Goal: Information Seeking & Learning: Learn about a topic

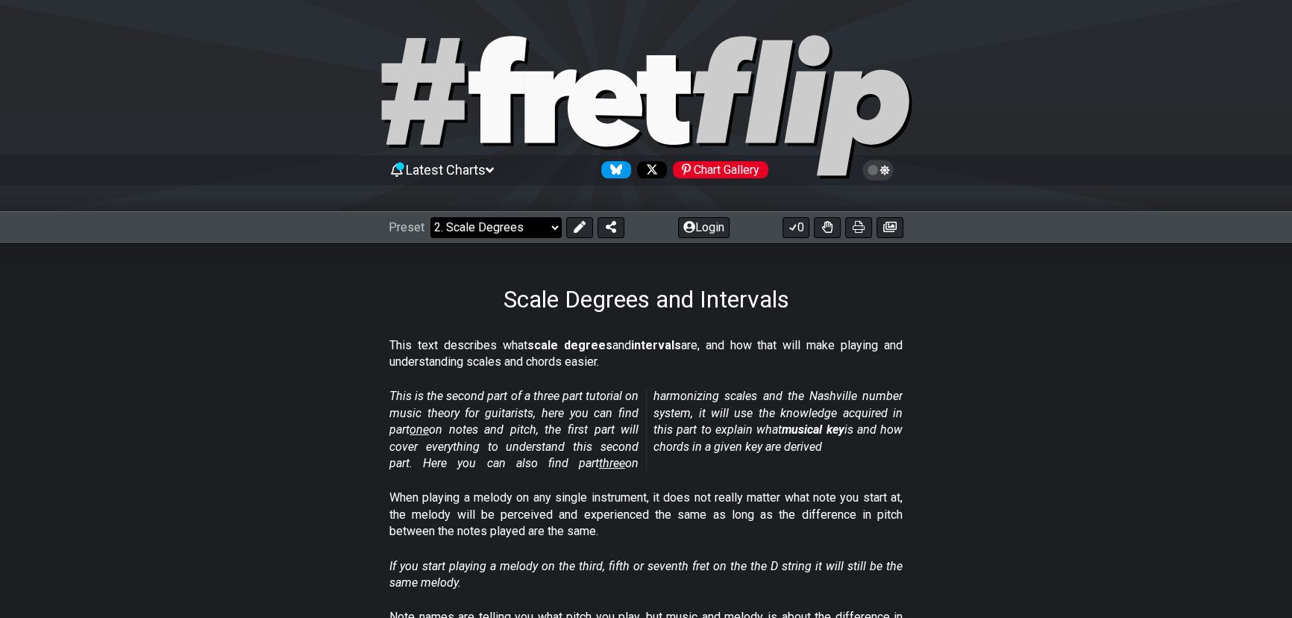
click at [549, 226] on select "Welcome to #fretflip! Initial Preset Custom Preset Minor Pentatonic Major Penta…" at bounding box center [496, 227] width 131 height 21
click at [431, 217] on select "Welcome to #fretflip! Initial Preset Custom Preset Minor Pentatonic Major Penta…" at bounding box center [496, 227] width 131 height 21
select select "/welcome"
select select "C"
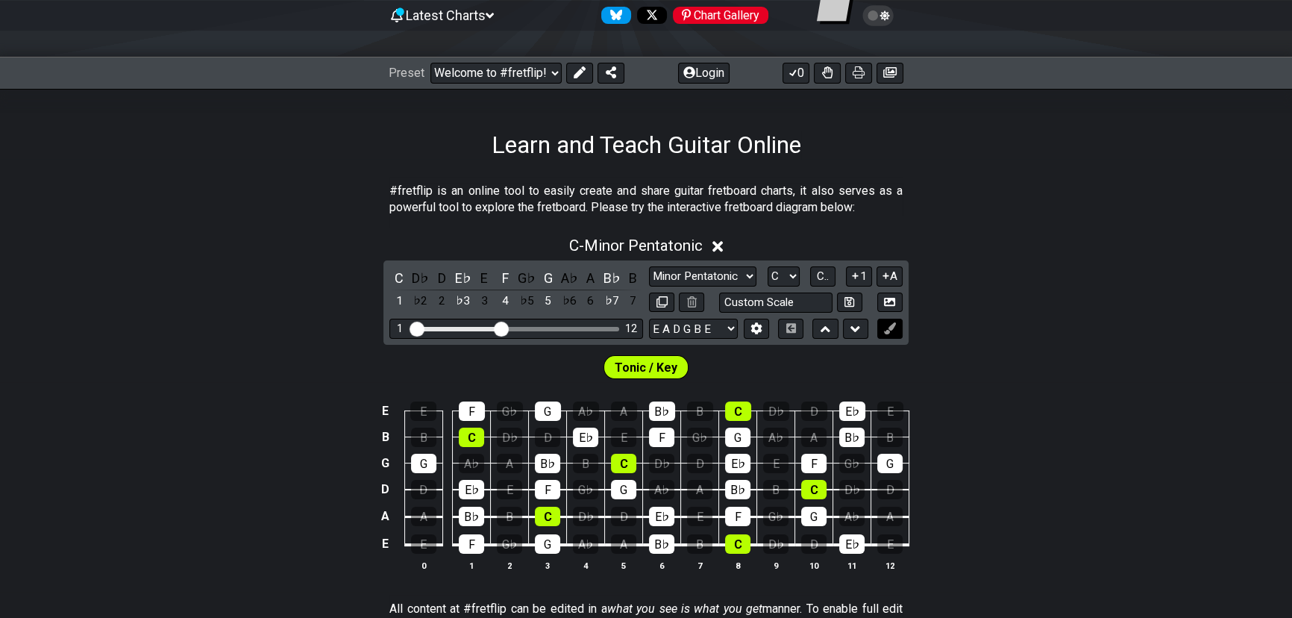
scroll to position [135, 0]
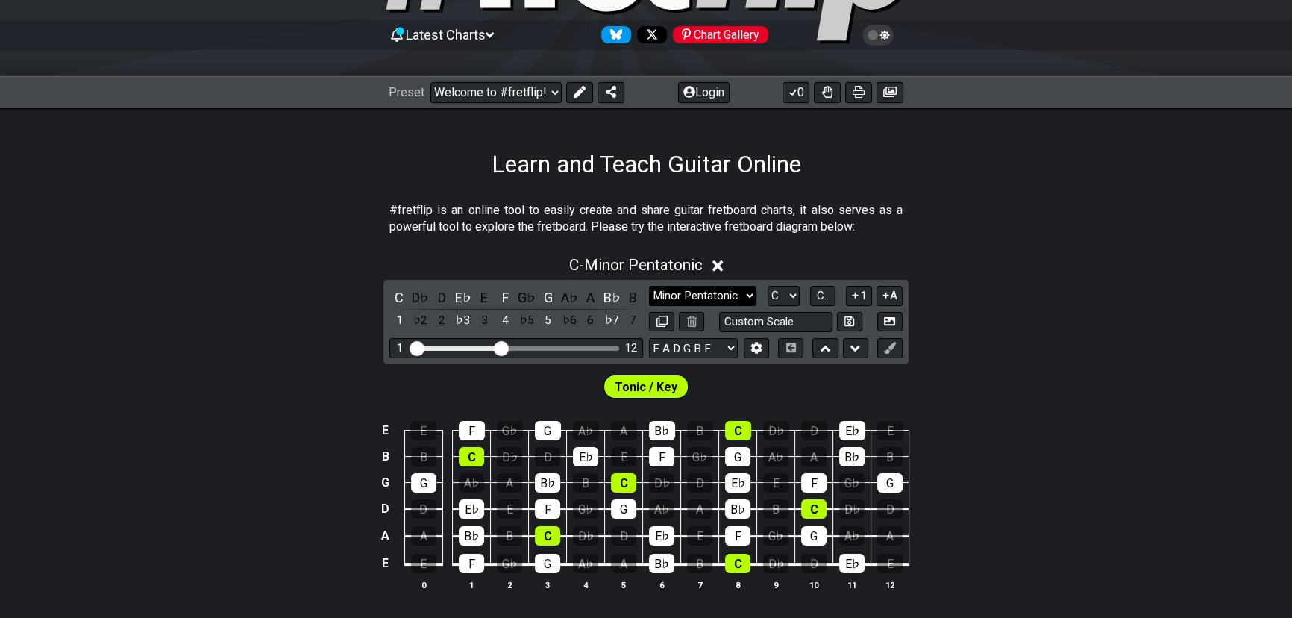
click at [693, 297] on select "Minor Pentatonic Click to edit Minor Pentatonic Major Pentatonic Minor Blues Ma…" at bounding box center [702, 296] width 107 height 20
click at [649, 286] on select "Minor Pentatonic Click to edit Minor Pentatonic Major Pentatonic Minor Blues Ma…" at bounding box center [702, 296] width 107 height 20
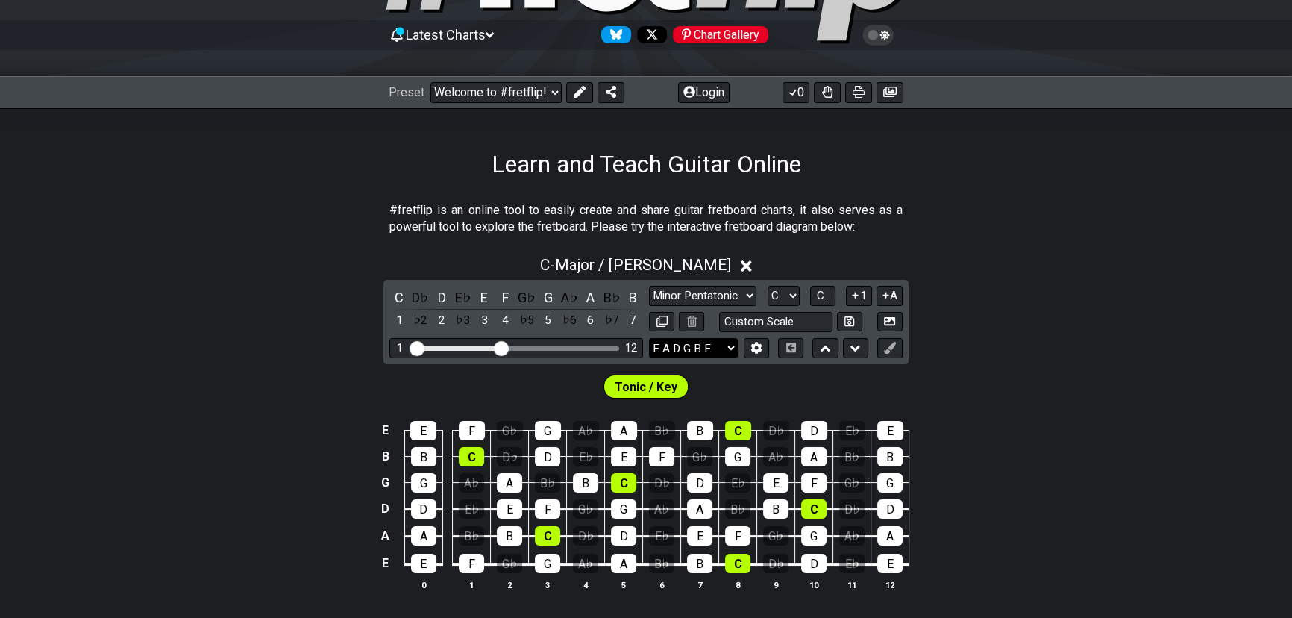
click at [708, 346] on select "E A D G B E E A D G B E E A D G B E B E A D F♯ B A D G C E A D A D G B E E♭ A♭ …" at bounding box center [693, 348] width 89 height 20
click at [649, 338] on select "E A D G B E E A D G B E E A D G B E B E A D F♯ B A D G C E A D A D G B E E♭ A♭ …" at bounding box center [693, 348] width 89 height 20
click at [782, 297] on select "A♭ A A♯ B♭ B C C♯ D♭ D D♯ E♭ E F F♯ G♭ G G♯" at bounding box center [784, 296] width 32 height 20
click at [821, 293] on span "C.." at bounding box center [823, 295] width 12 height 13
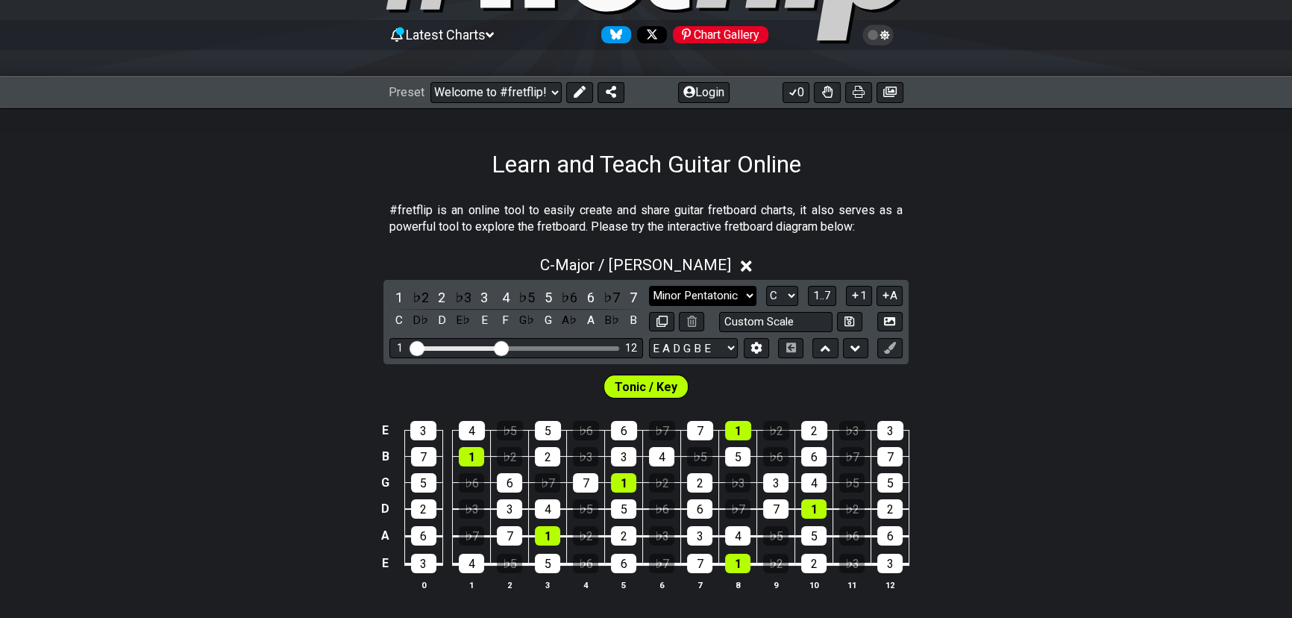
click at [714, 292] on select "Minor Pentatonic Click to edit Minor Pentatonic Major Pentatonic Minor Blues Ma…" at bounding box center [702, 296] width 107 height 20
select select "Dorian"
click at [649, 286] on select "Minor Pentatonic Click to edit Minor Pentatonic Major Pentatonic Minor Blues Ma…" at bounding box center [702, 296] width 107 height 20
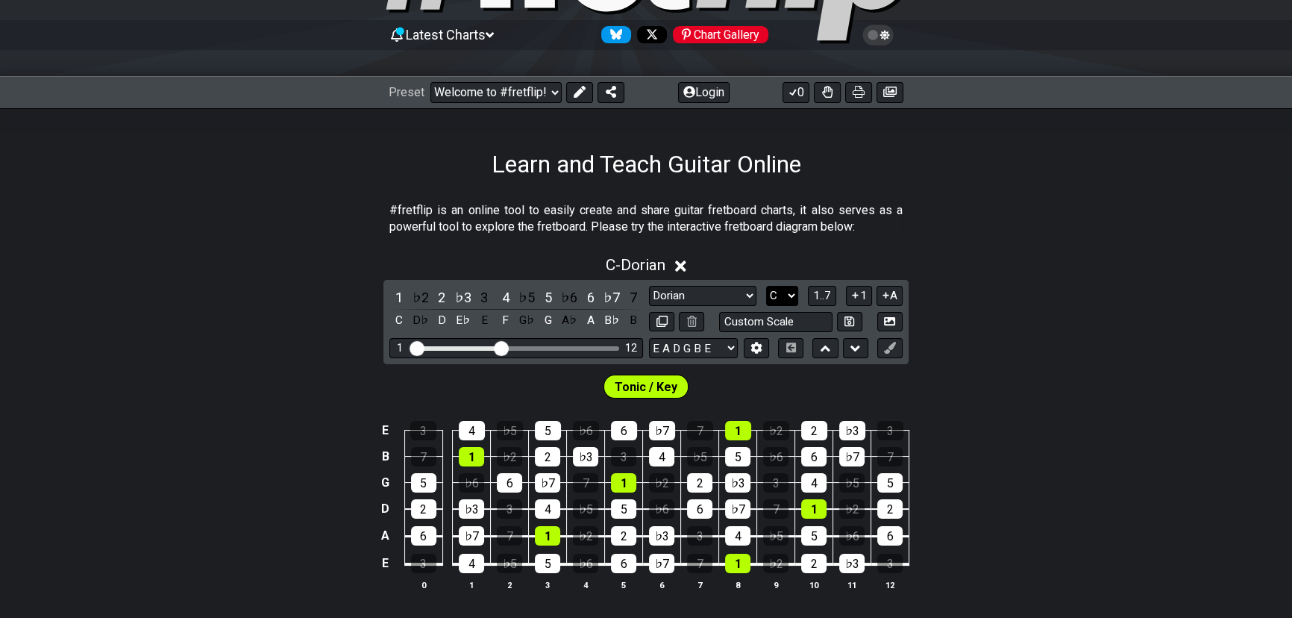
click at [783, 293] on select "A♭ A A♯ B♭ B C C♯ D♭ D D♯ E♭ E F F♯ G♭ G G♯" at bounding box center [782, 296] width 32 height 20
click at [766, 286] on select "A♭ A A♯ B♭ B C C♯ D♭ D D♯ E♭ E F F♯ G♭ G G♯" at bounding box center [782, 296] width 32 height 20
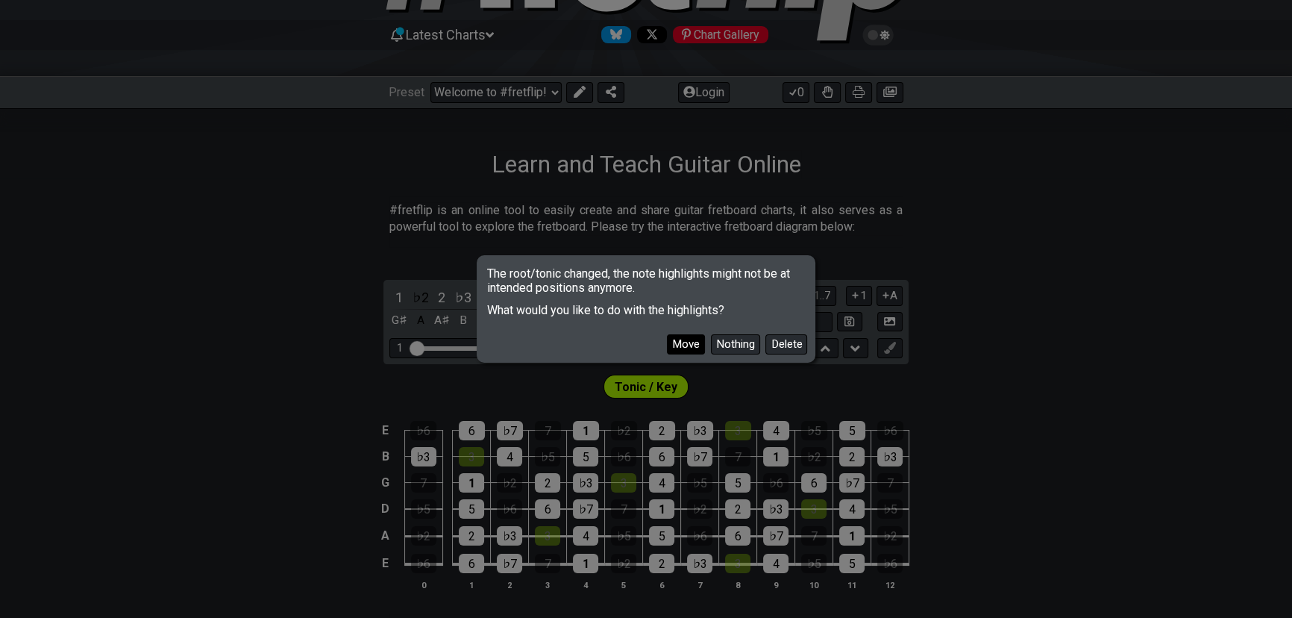
click at [692, 344] on button "Move" at bounding box center [686, 344] width 38 height 20
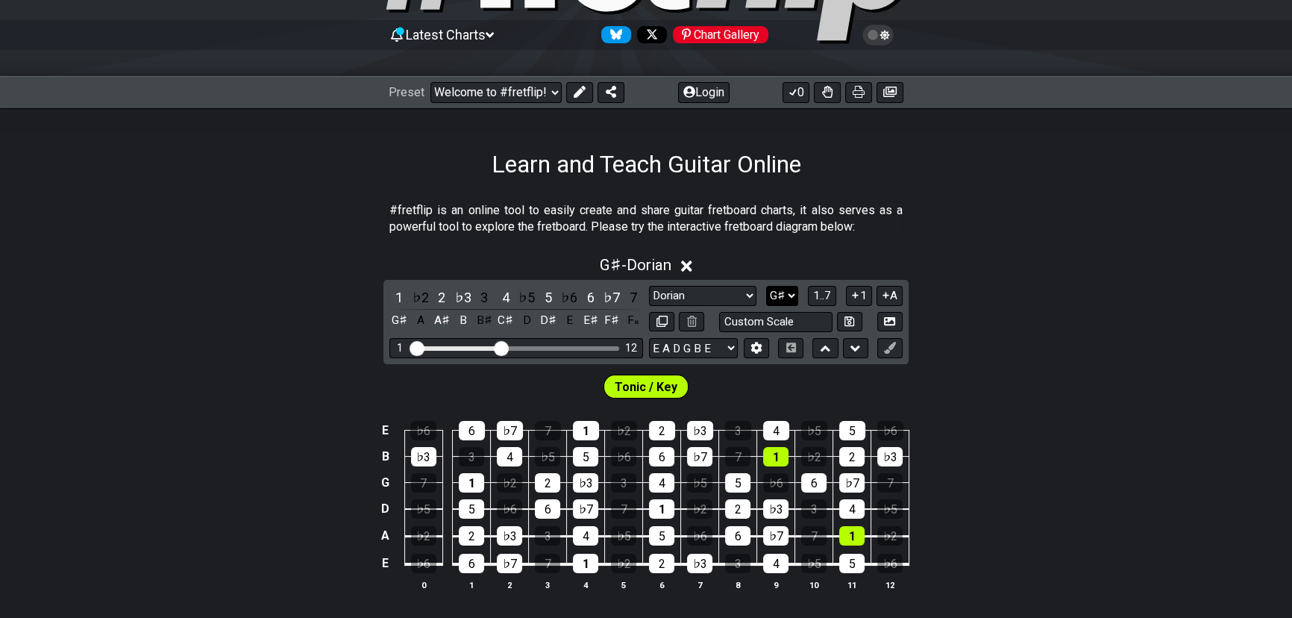
click at [778, 291] on select "A♭ A A♯ B♭ B C C♯ D♭ D D♯ E♭ E F F♯ G♭ G G♯" at bounding box center [782, 296] width 32 height 20
select select "Bb"
click at [766, 286] on select "A♭ A A♯ B♭ B C C♯ D♭ D D♯ E♭ E F F♯ G♭ G G♯" at bounding box center [782, 296] width 32 height 20
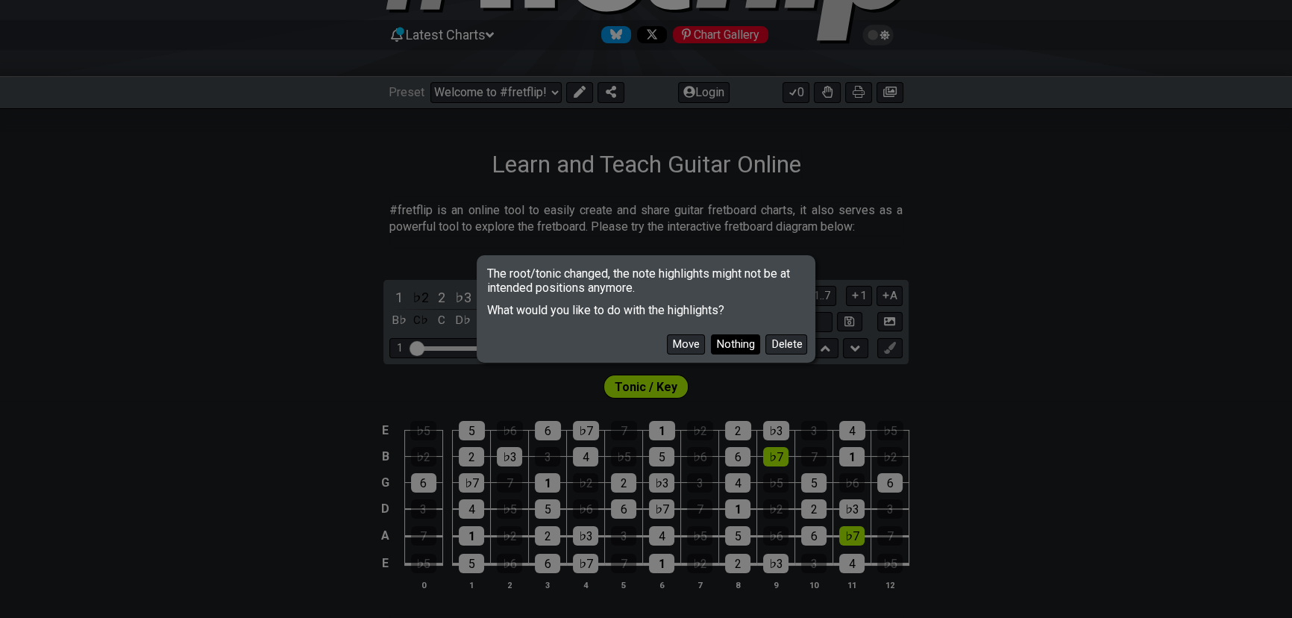
click at [711, 343] on button "Nothing" at bounding box center [735, 344] width 49 height 20
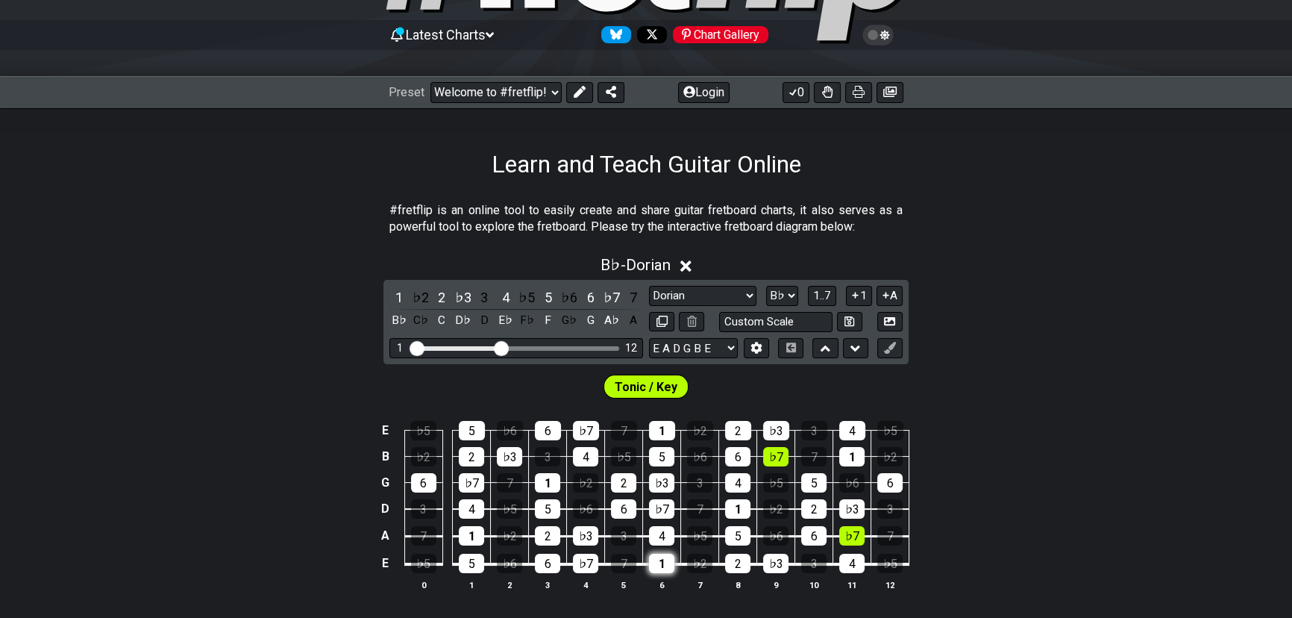
click at [665, 566] on div "1" at bounding box center [661, 563] width 25 height 19
click at [781, 457] on div "♭7" at bounding box center [775, 456] width 25 height 19
click at [651, 387] on span "Tonic / Key" at bounding box center [646, 387] width 63 height 22
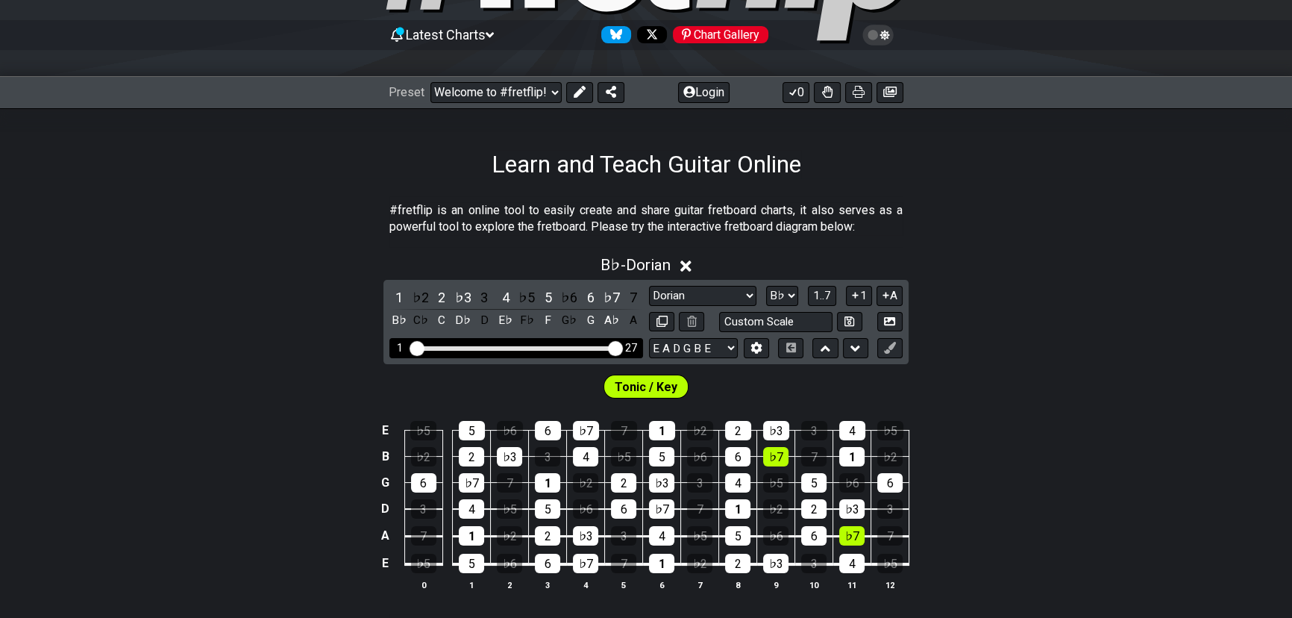
drag, startPoint x: 504, startPoint y: 347, endPoint x: 651, endPoint y: 348, distance: 147.0
click at [622, 347] on input "Visible fret range" at bounding box center [516, 347] width 212 height 0
